Goal: Task Accomplishment & Management: Use online tool/utility

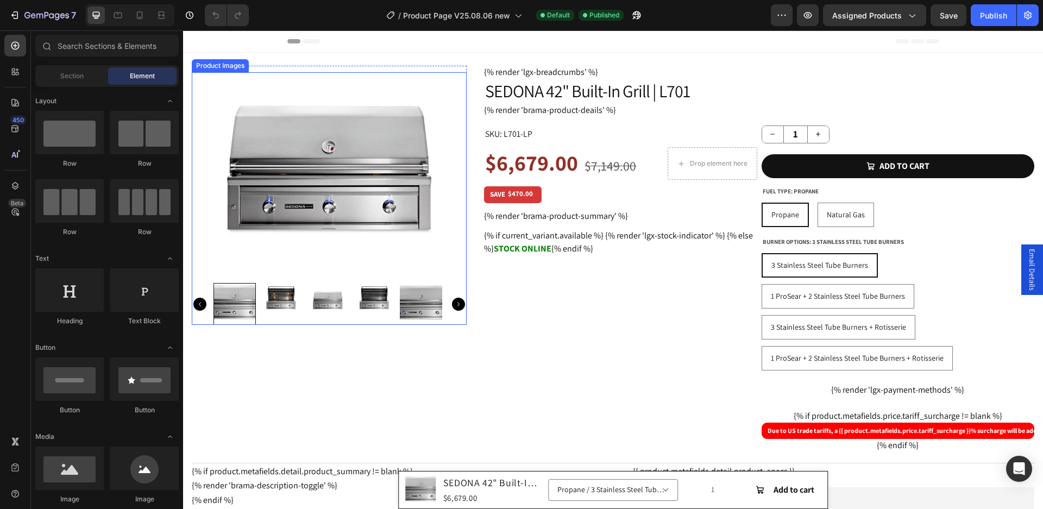
click at [342, 218] on img at bounding box center [329, 175] width 275 height 206
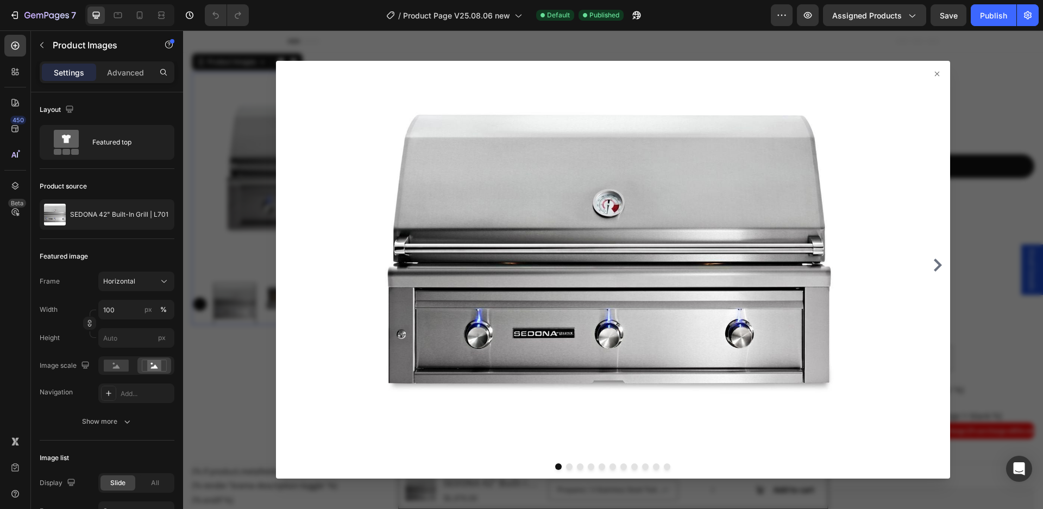
click at [933, 72] on icon at bounding box center [937, 74] width 9 height 9
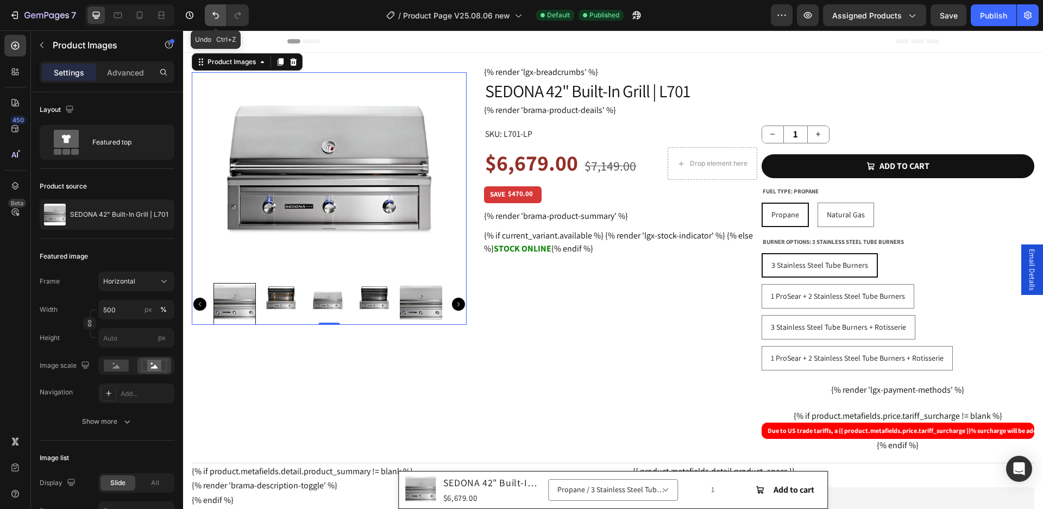
click at [214, 16] on icon "Undo/Redo" at bounding box center [215, 15] width 11 height 11
type input "100"
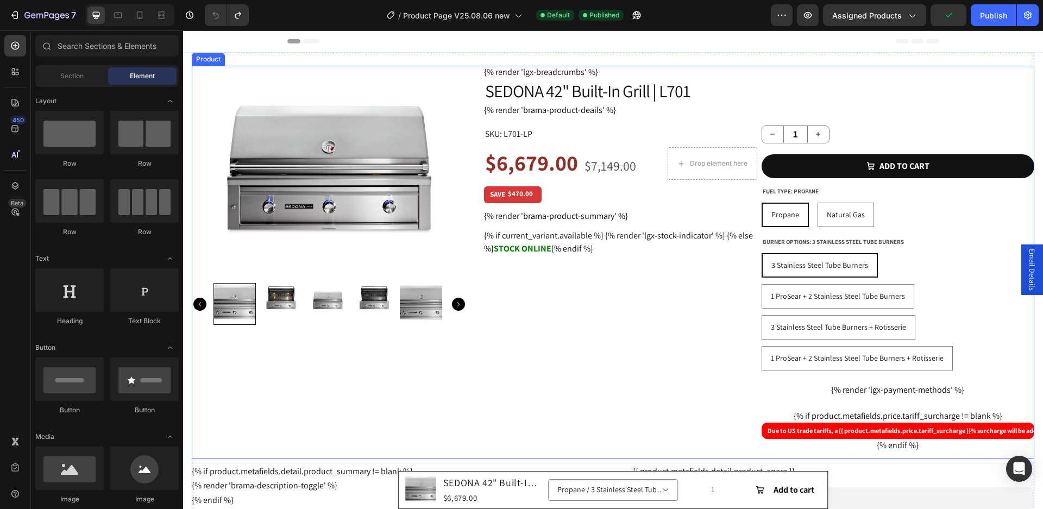
click at [307, 332] on div "Product Images Row" at bounding box center [329, 262] width 275 height 393
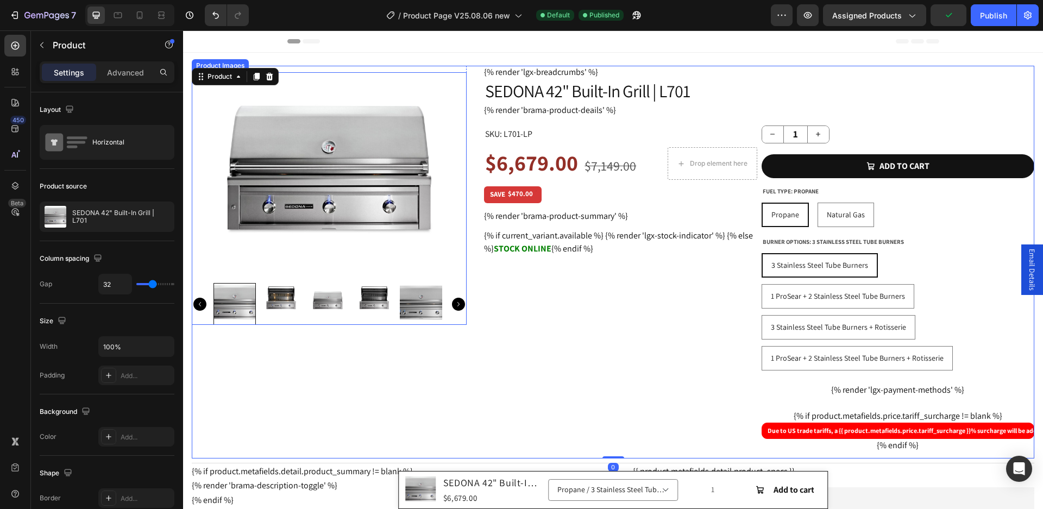
click at [304, 303] on div at bounding box center [329, 304] width 231 height 42
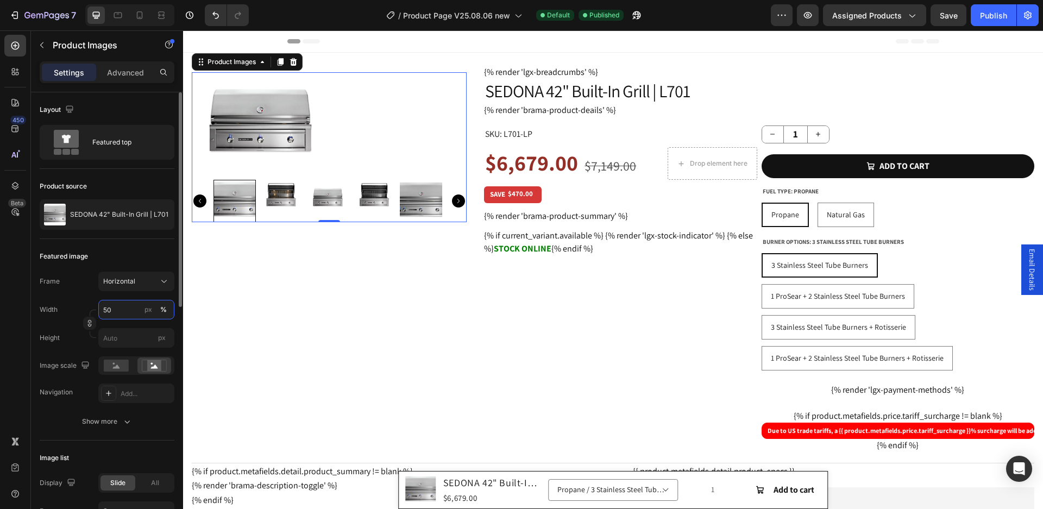
type input "500"
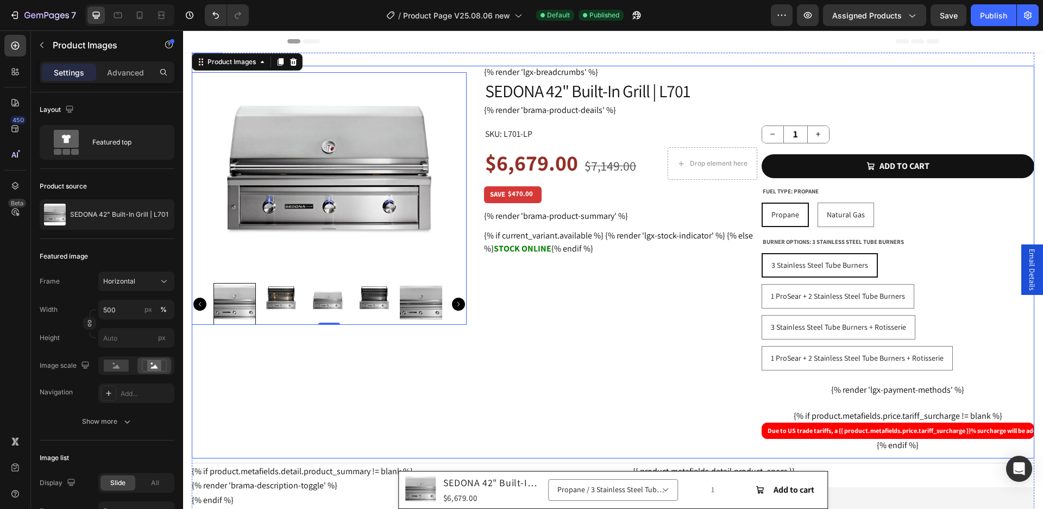
click at [250, 359] on div "Product Images 0 Row" at bounding box center [329, 262] width 275 height 393
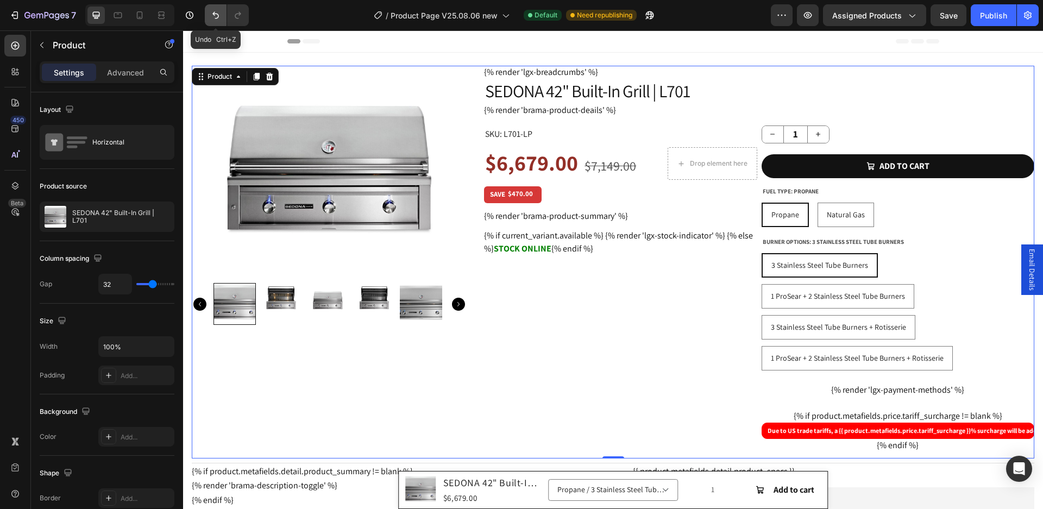
click at [210, 14] on button "Undo/Redo" at bounding box center [216, 15] width 22 height 22
click at [212, 14] on icon "Undo/Redo" at bounding box center [215, 15] width 11 height 11
click at [212, 18] on icon "Undo/Redo" at bounding box center [215, 15] width 11 height 11
click at [26, 14] on icon "button" at bounding box center [27, 15] width 6 height 7
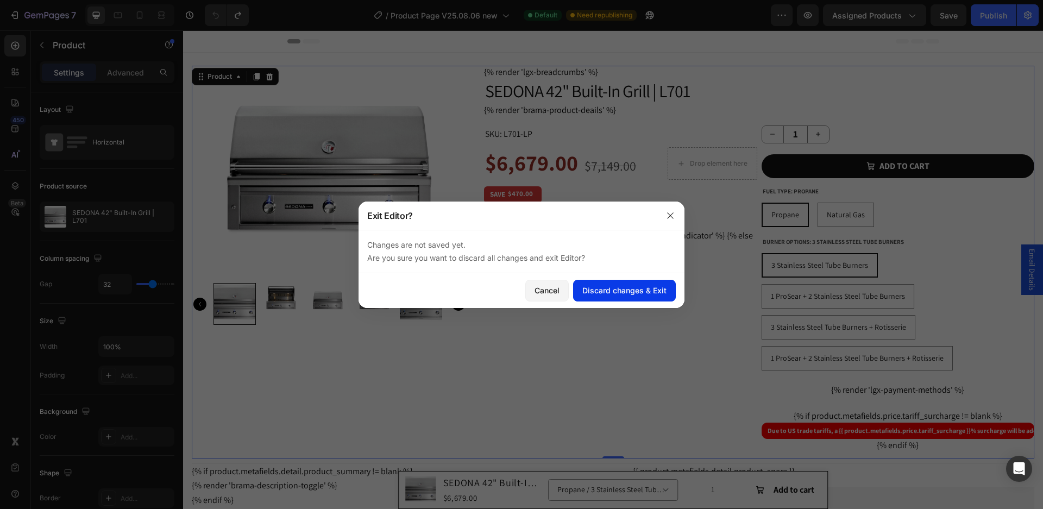
click at [615, 297] on button "Discard changes & Exit" at bounding box center [624, 291] width 103 height 22
